Goal: Transaction & Acquisition: Subscribe to service/newsletter

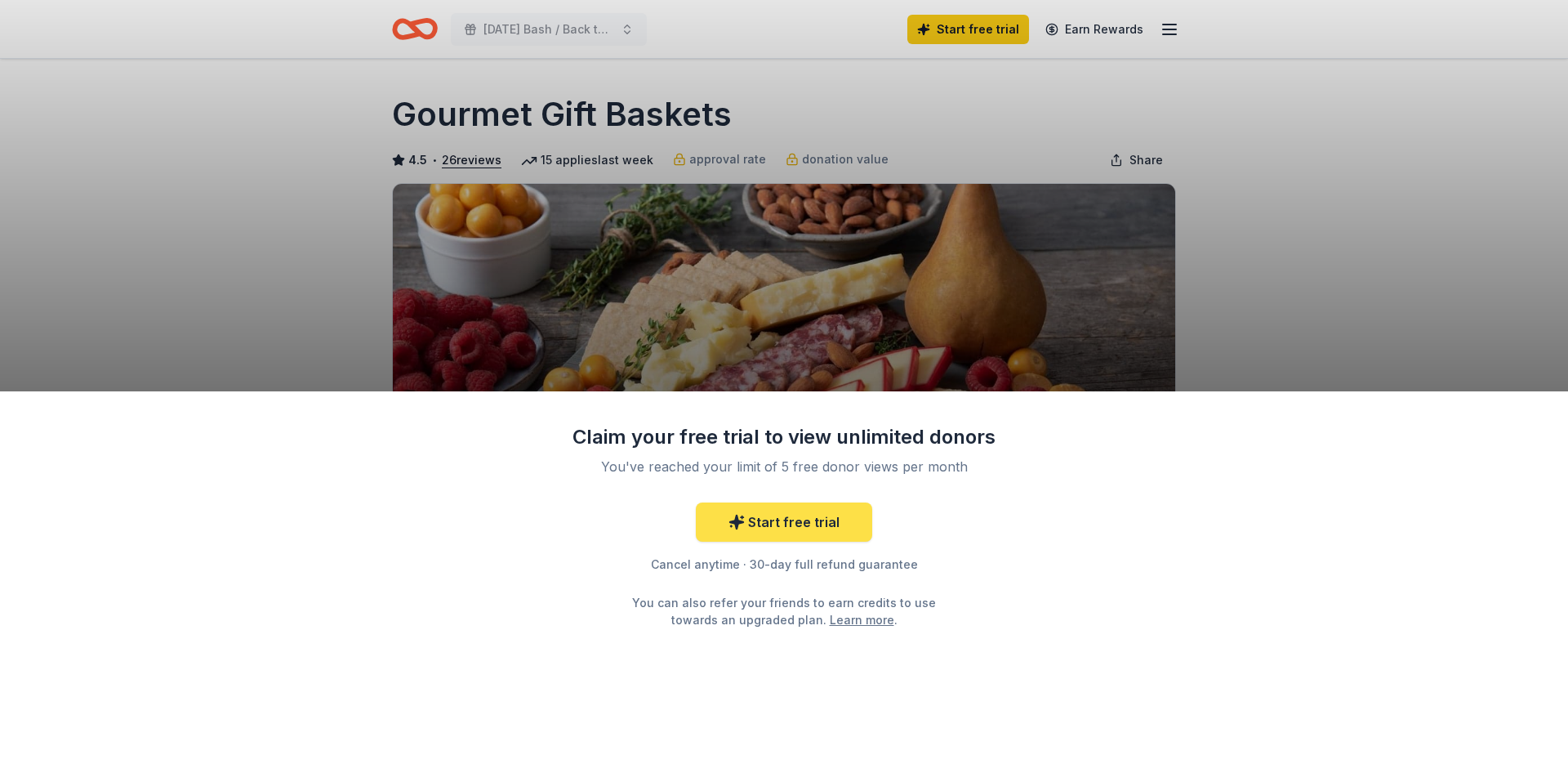
click at [786, 518] on link "Start free trial" at bounding box center [784, 523] width 176 height 39
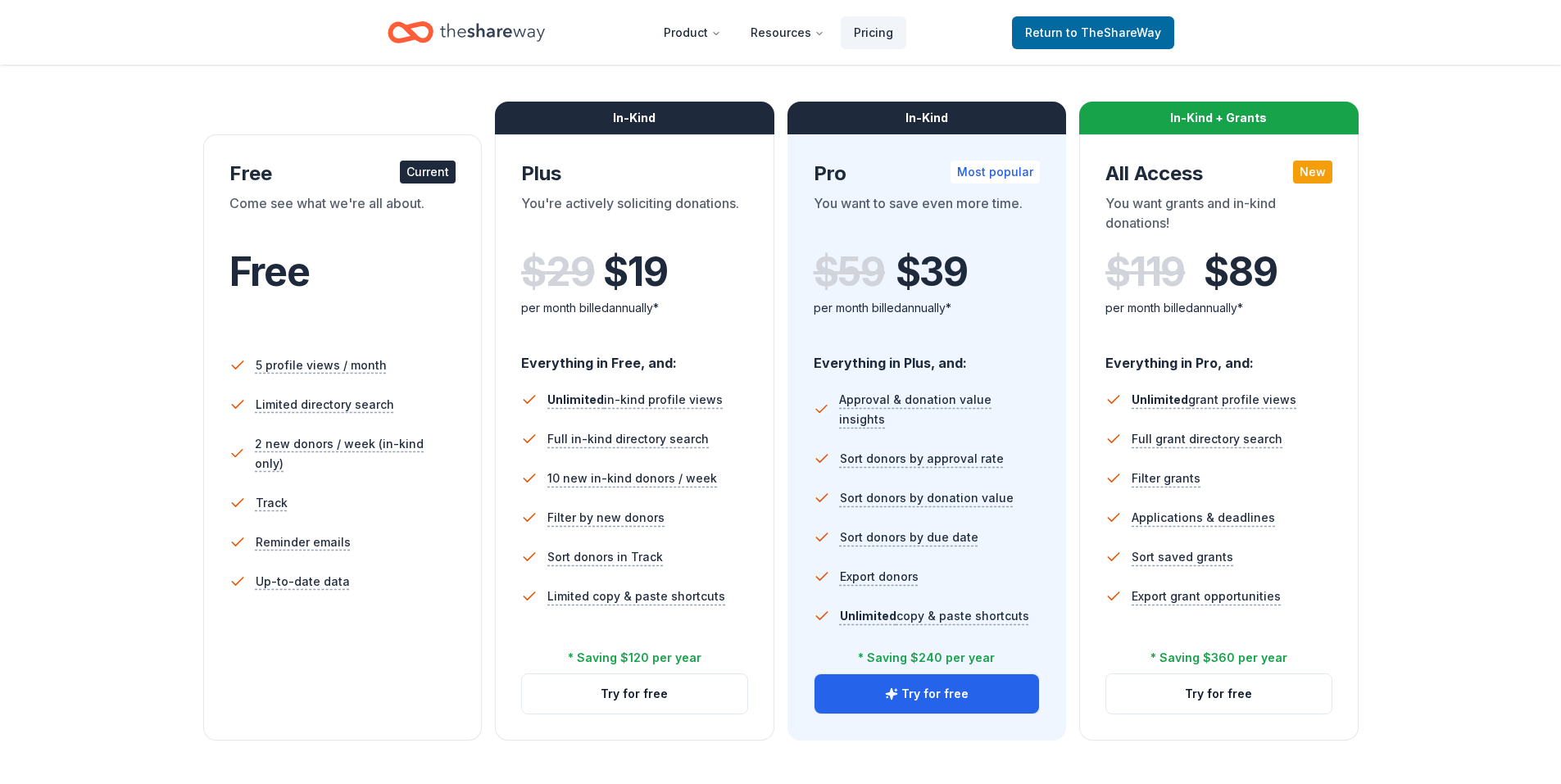
scroll to position [246, 0]
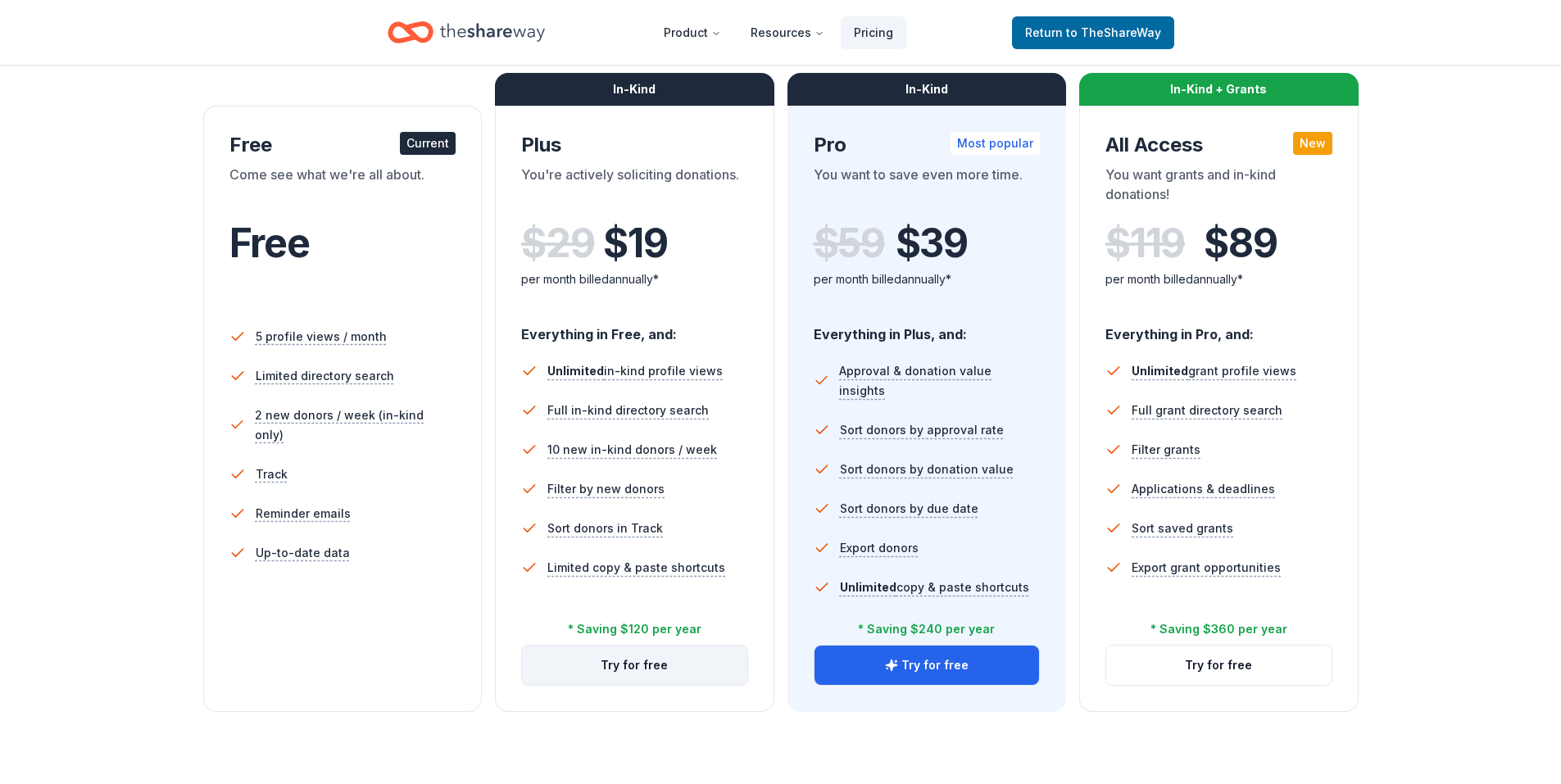
click at [589, 665] on button "Try for free" at bounding box center [634, 666] width 225 height 39
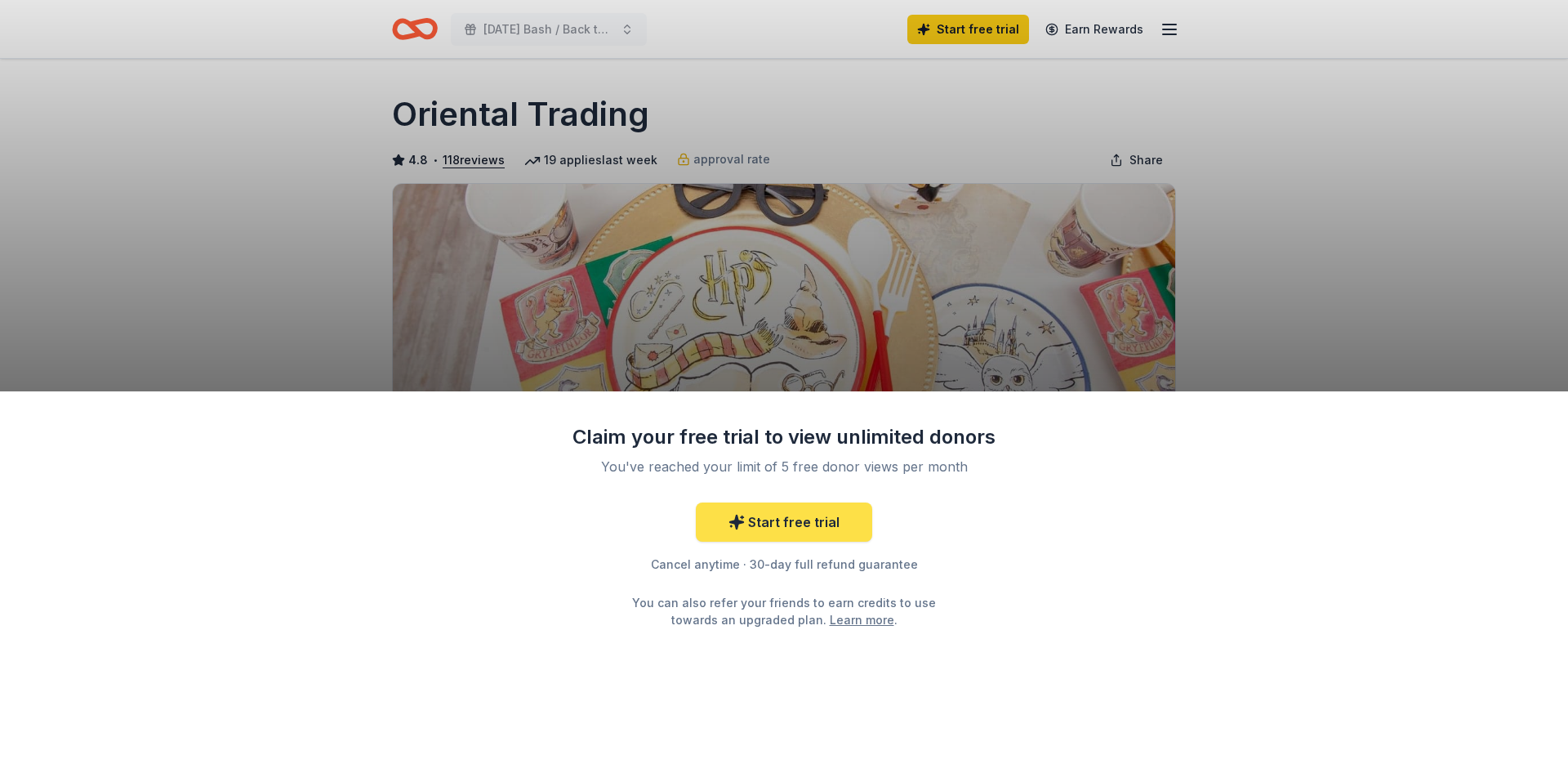
click at [813, 524] on link "Start free trial" at bounding box center [784, 523] width 176 height 39
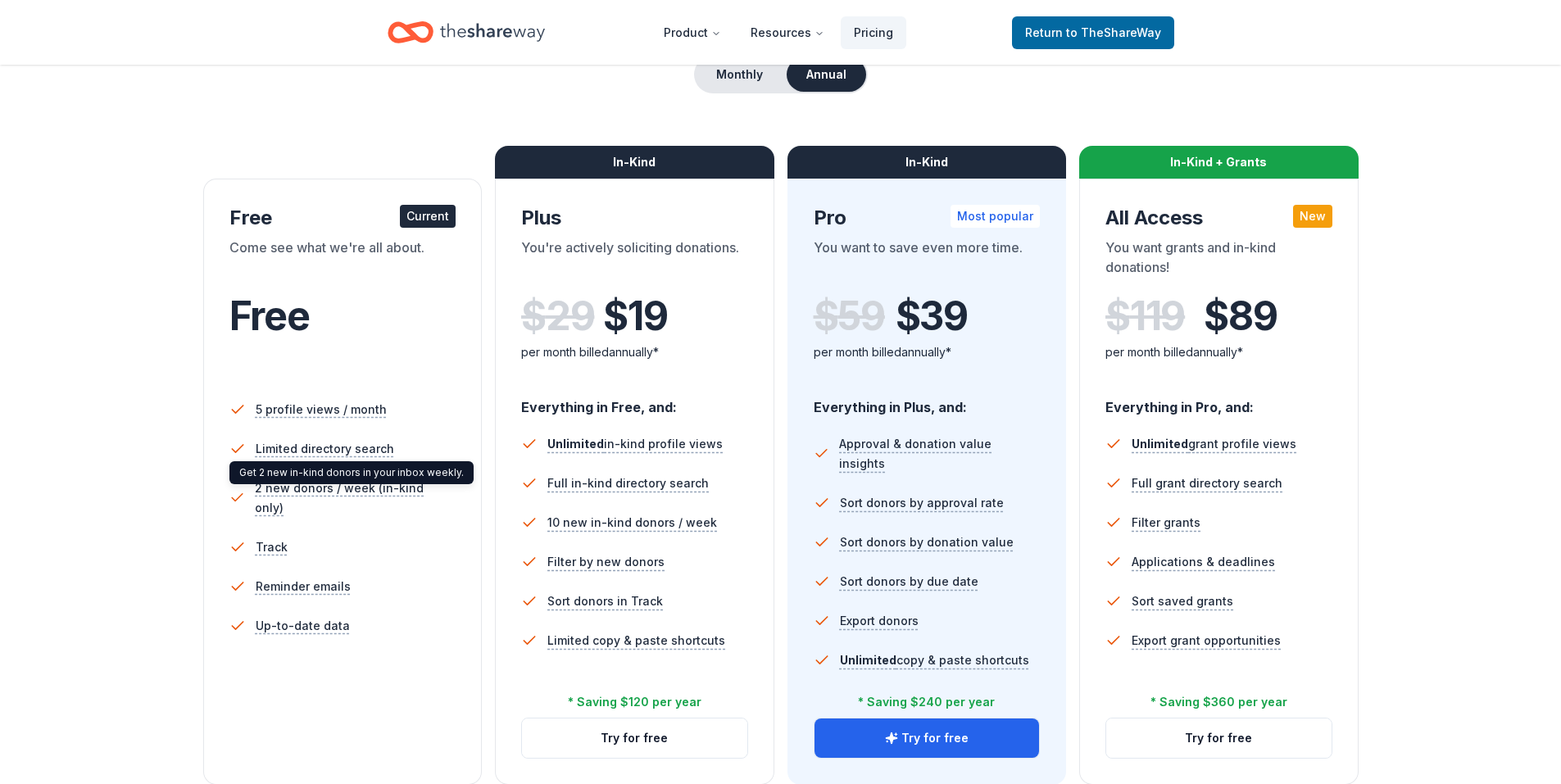
scroll to position [164, 0]
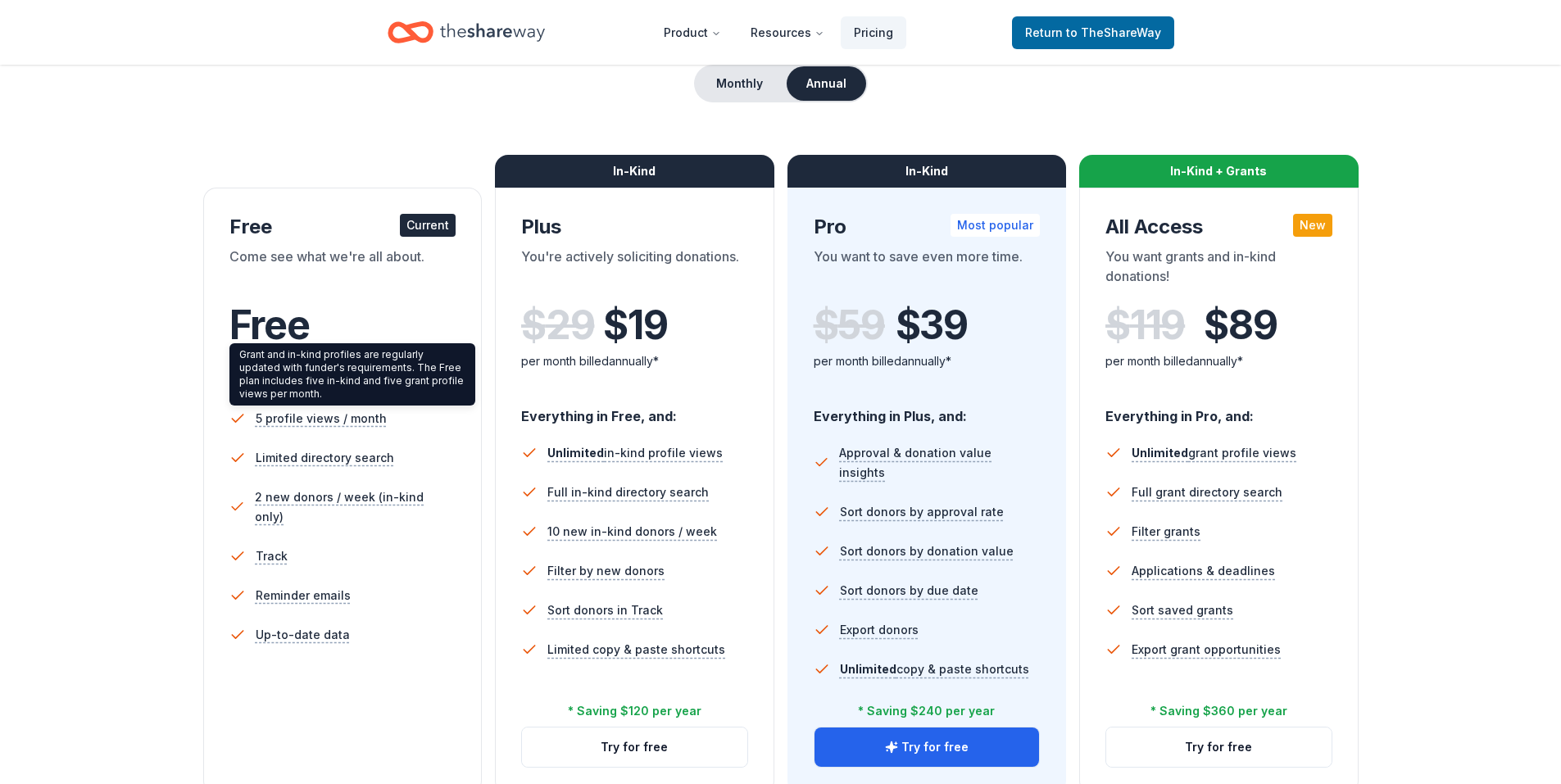
click at [314, 378] on div "Grant and in-kind profiles are regularly updated with funder's requirements. Th…" at bounding box center [352, 374] width 246 height 63
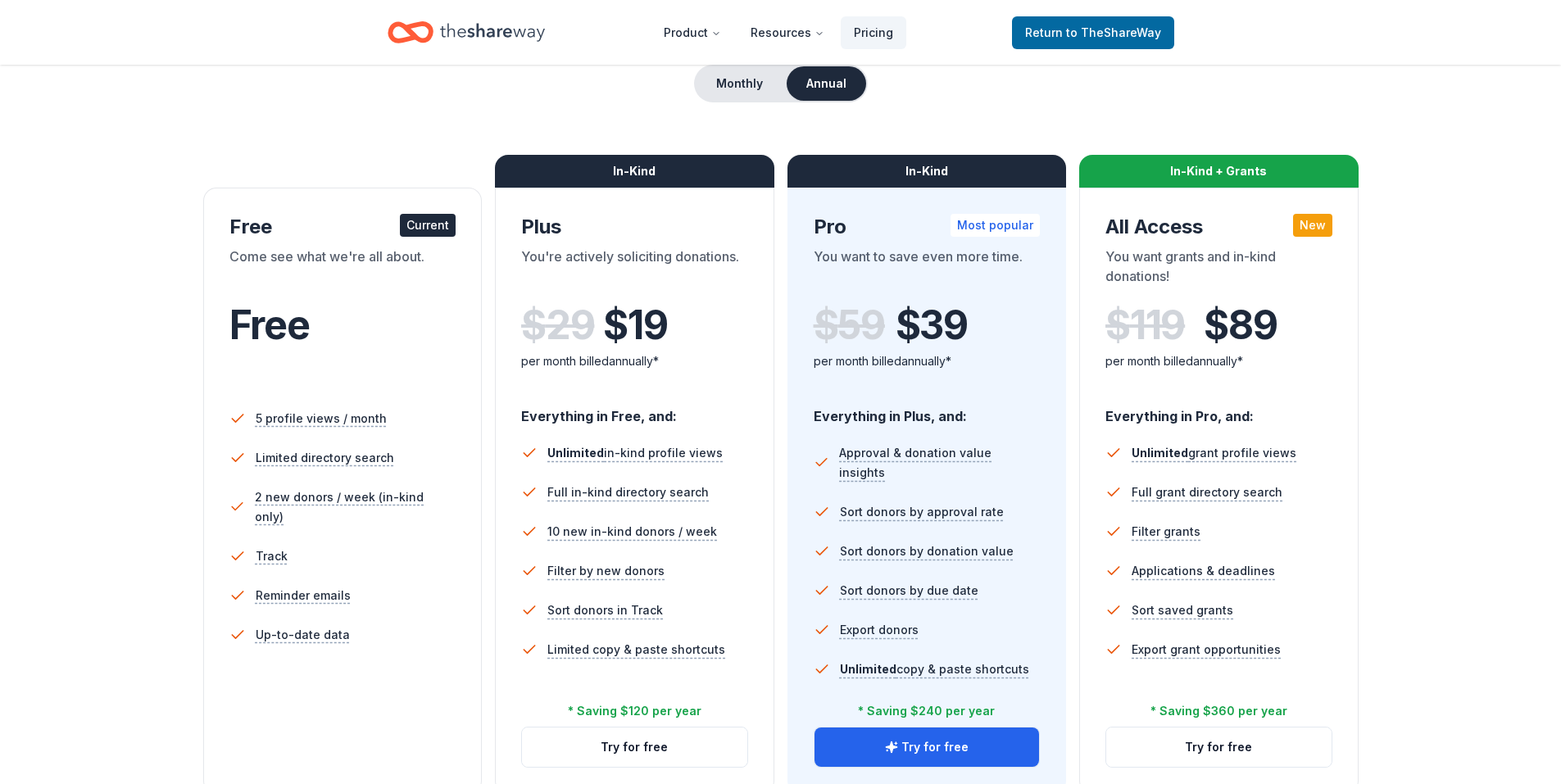
click at [346, 295] on div "Free" at bounding box center [343, 343] width 227 height 100
click at [417, 228] on div "Current" at bounding box center [428, 225] width 56 height 23
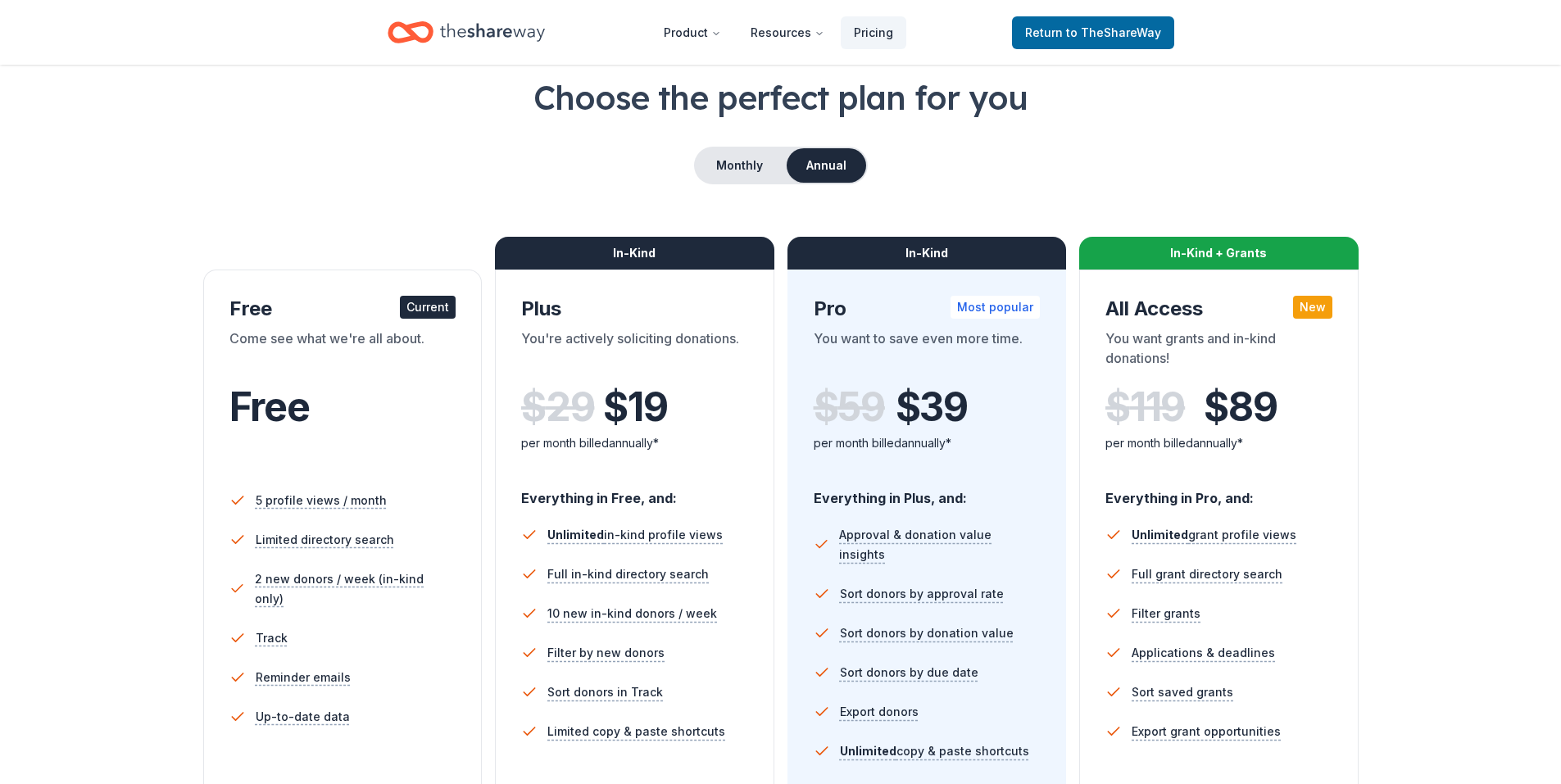
scroll to position [0, 0]
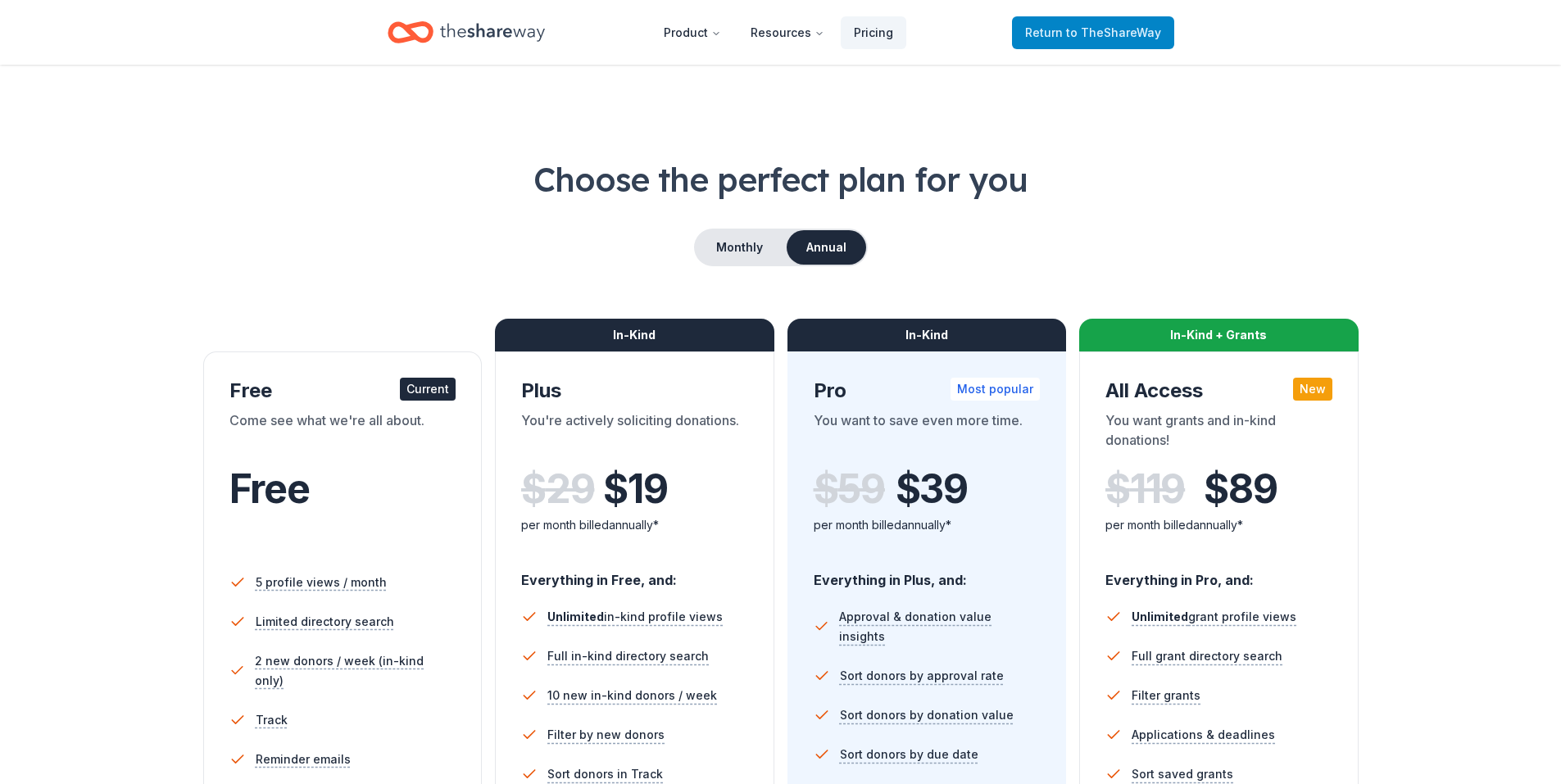
click at [1078, 30] on span "to TheShareWay" at bounding box center [1114, 32] width 95 height 14
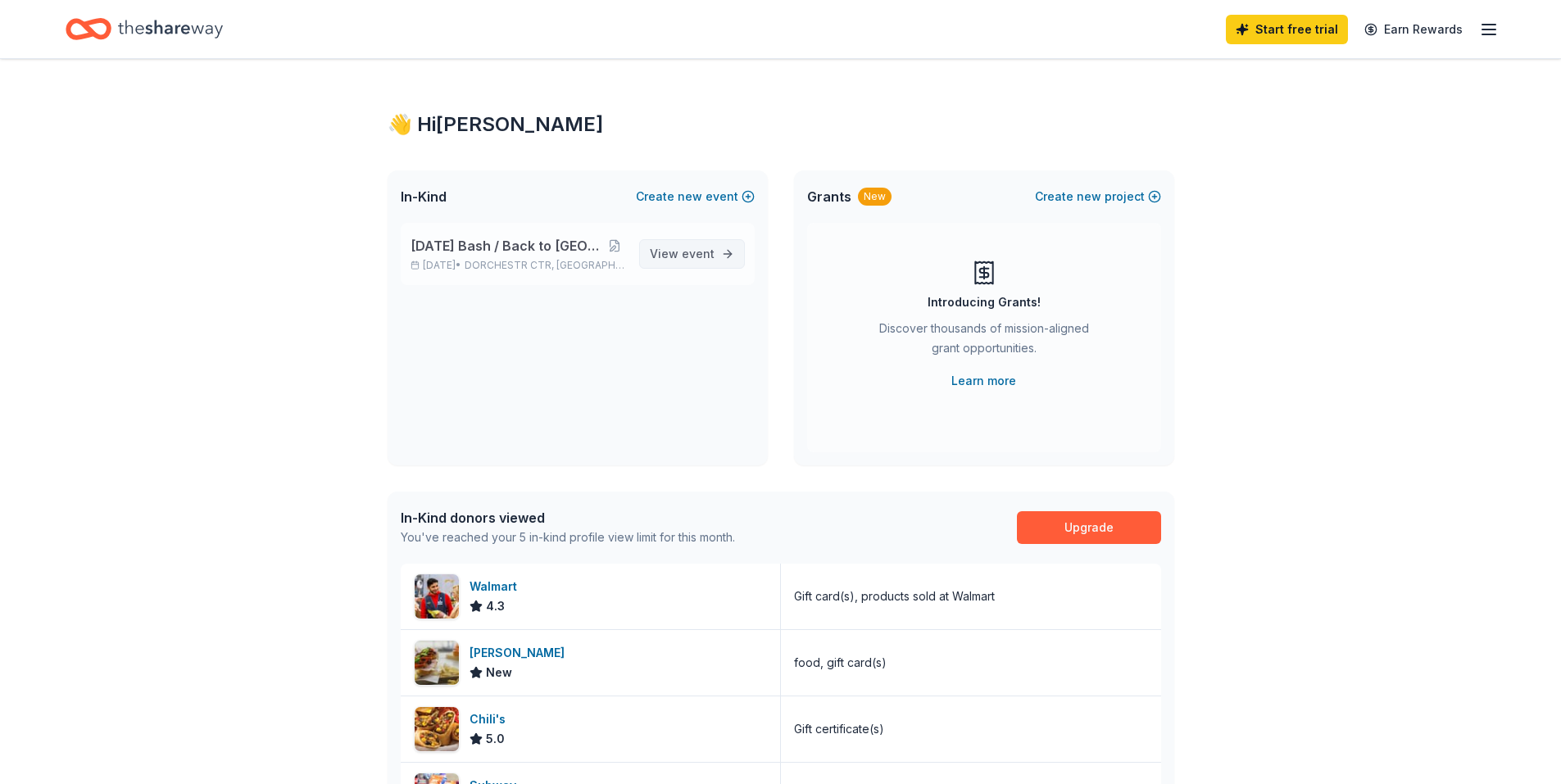
click at [698, 256] on span "event" at bounding box center [699, 253] width 33 height 14
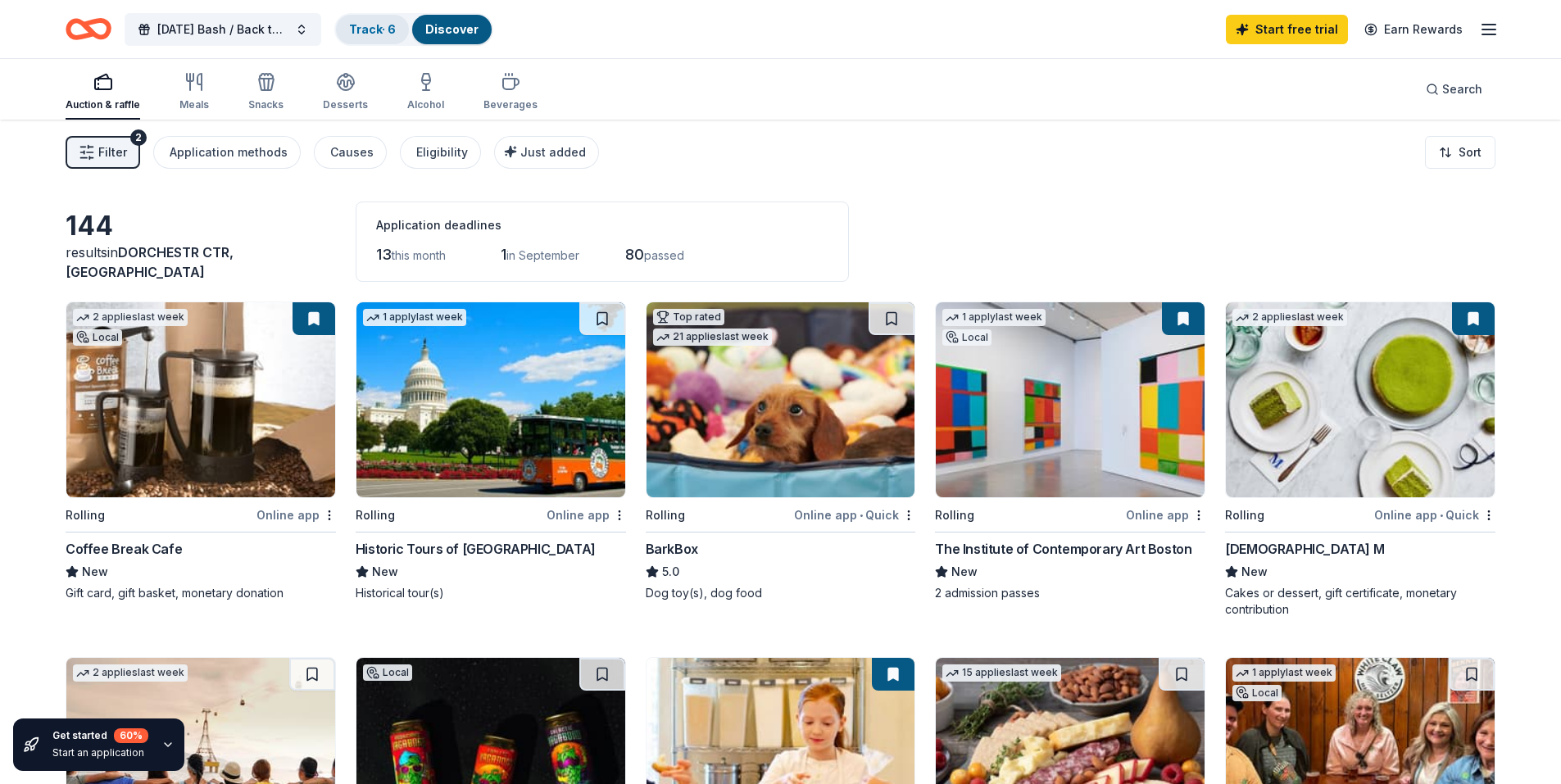
click at [369, 27] on link "Track · 6" at bounding box center [372, 29] width 47 height 14
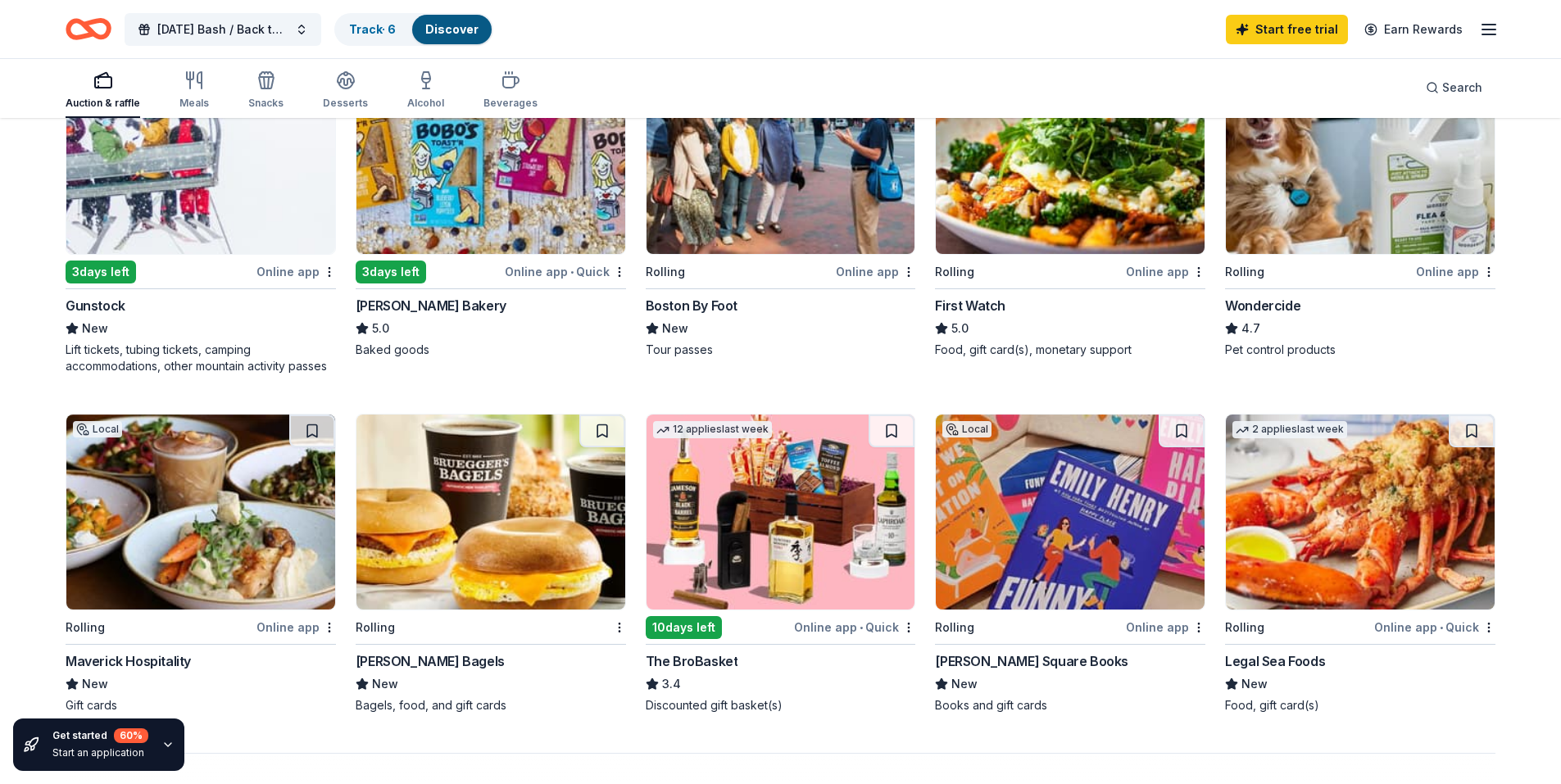
scroll to position [983, 0]
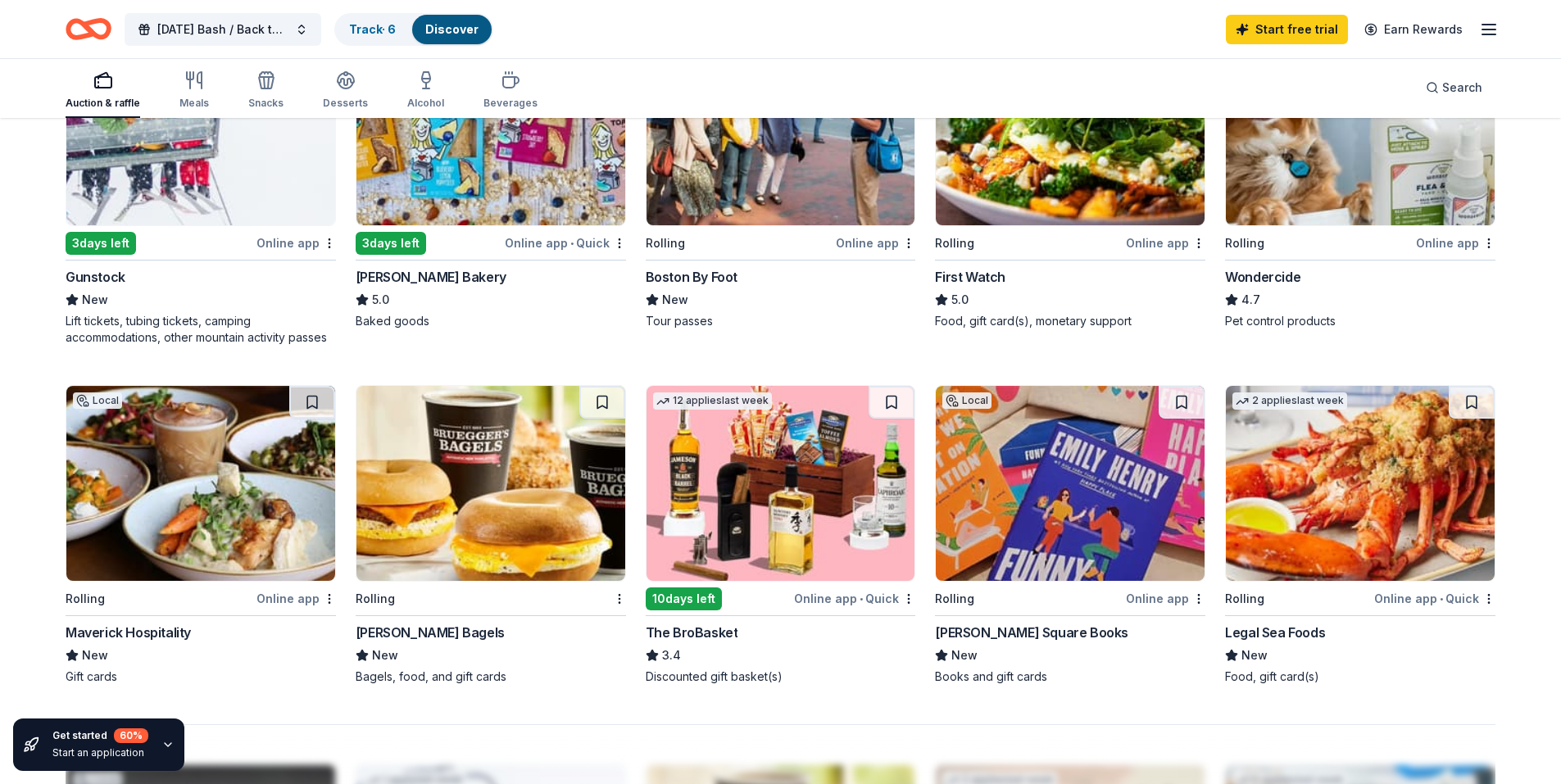
click at [409, 625] on div "[PERSON_NAME] Bagels" at bounding box center [430, 633] width 149 height 20
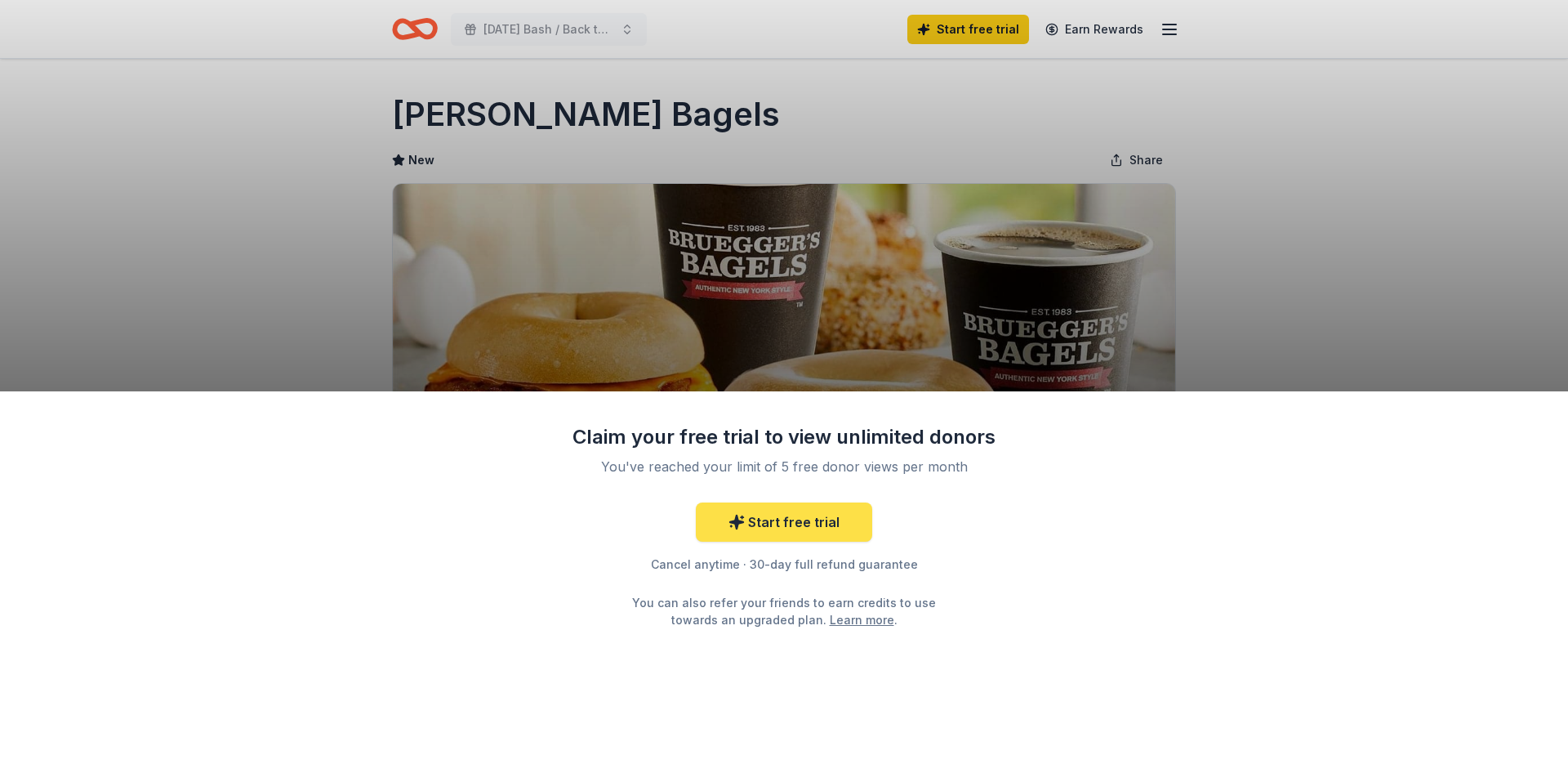
click at [827, 519] on link "Start free trial" at bounding box center [784, 523] width 176 height 39
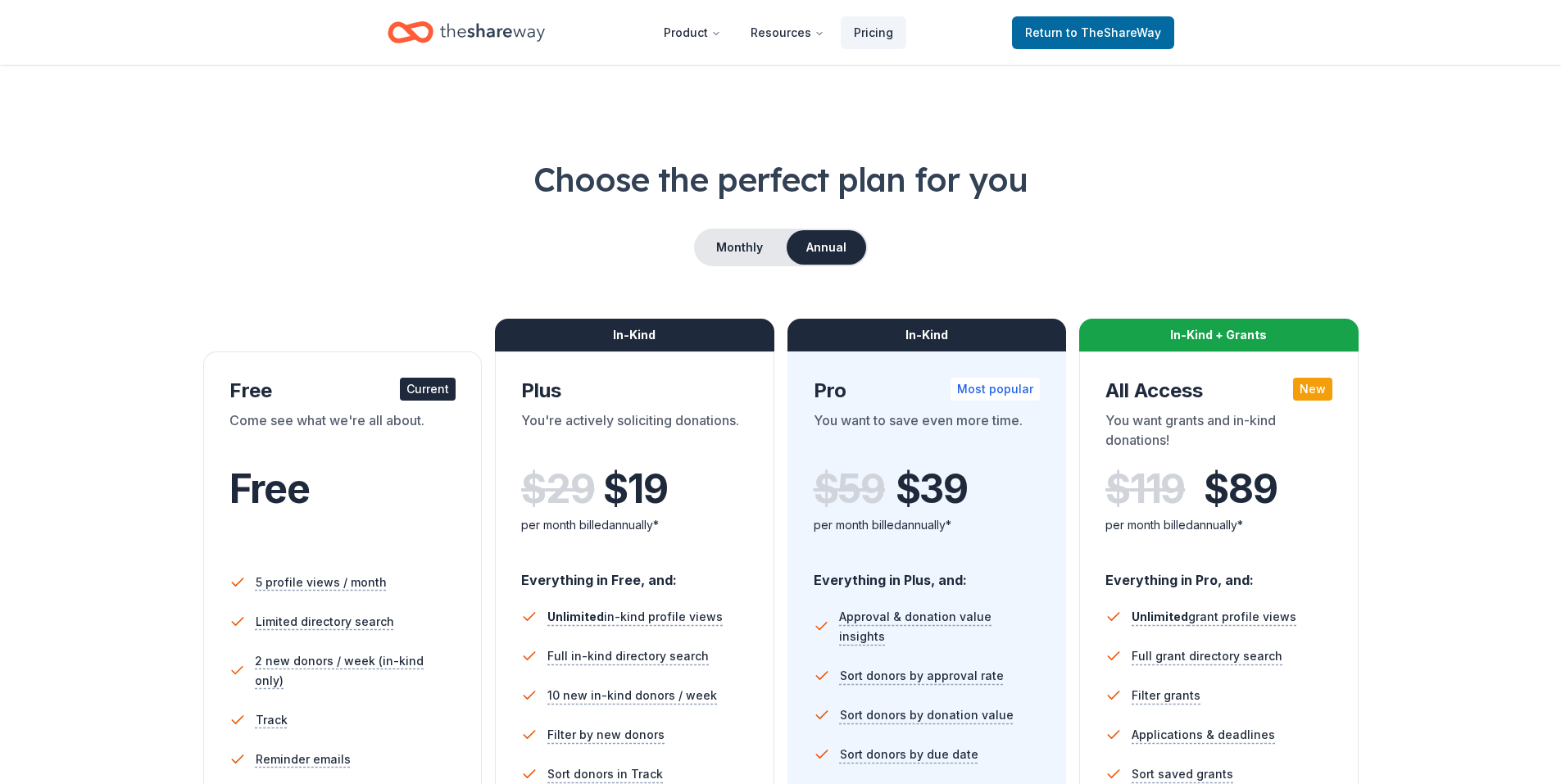
click at [764, 520] on div "In-Kind Plus You're actively soliciting donations. $ 29 $ 19 per month billed a…" at bounding box center [635, 654] width 280 height 606
